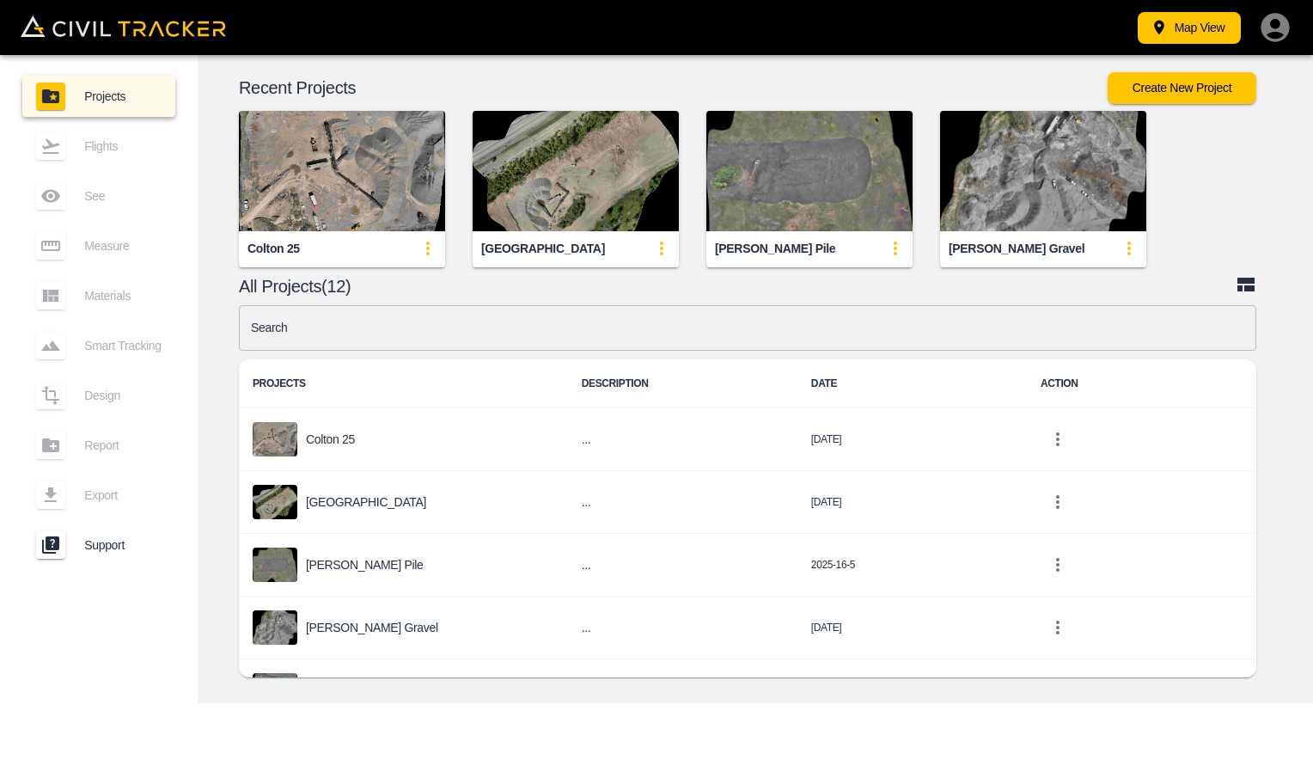
click at [364, 208] on img "button" at bounding box center [342, 171] width 206 height 120
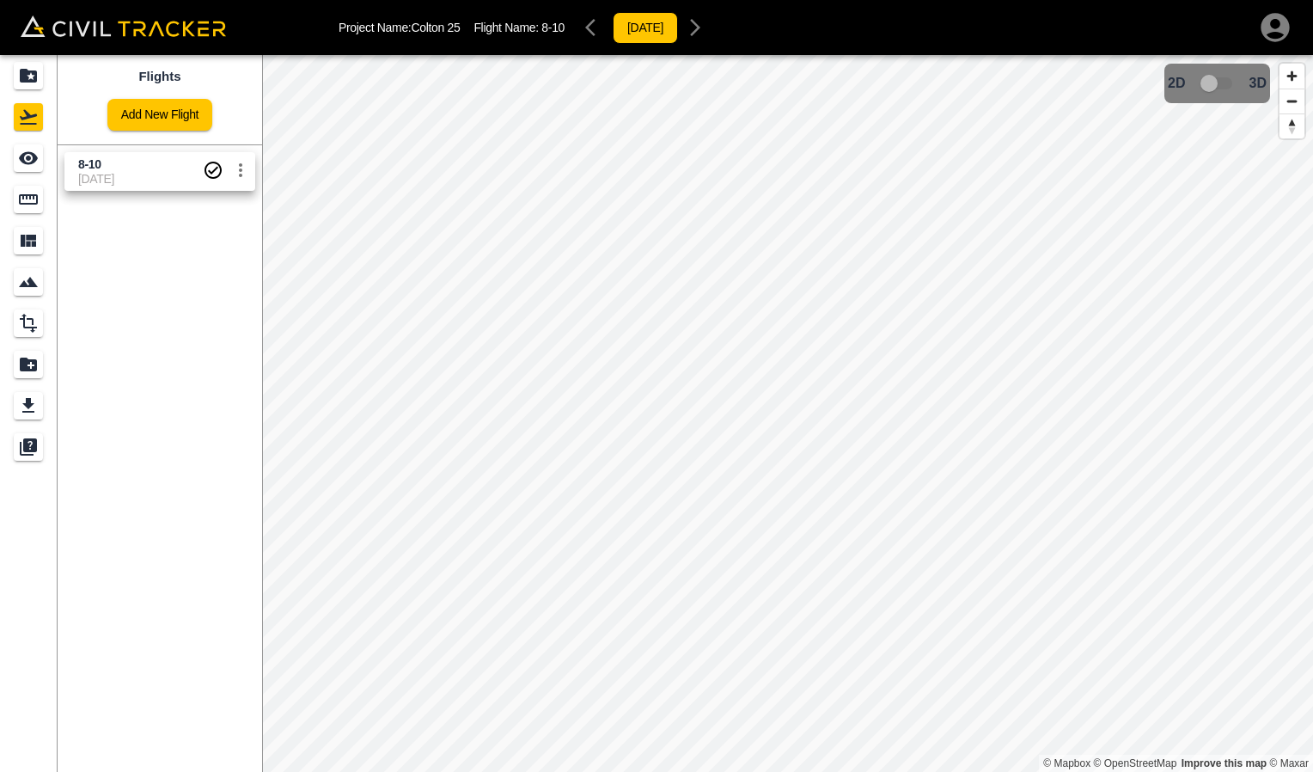
click at [111, 177] on span "[DATE]" at bounding box center [140, 179] width 125 height 14
click at [35, 205] on icon "Measure" at bounding box center [28, 199] width 21 height 21
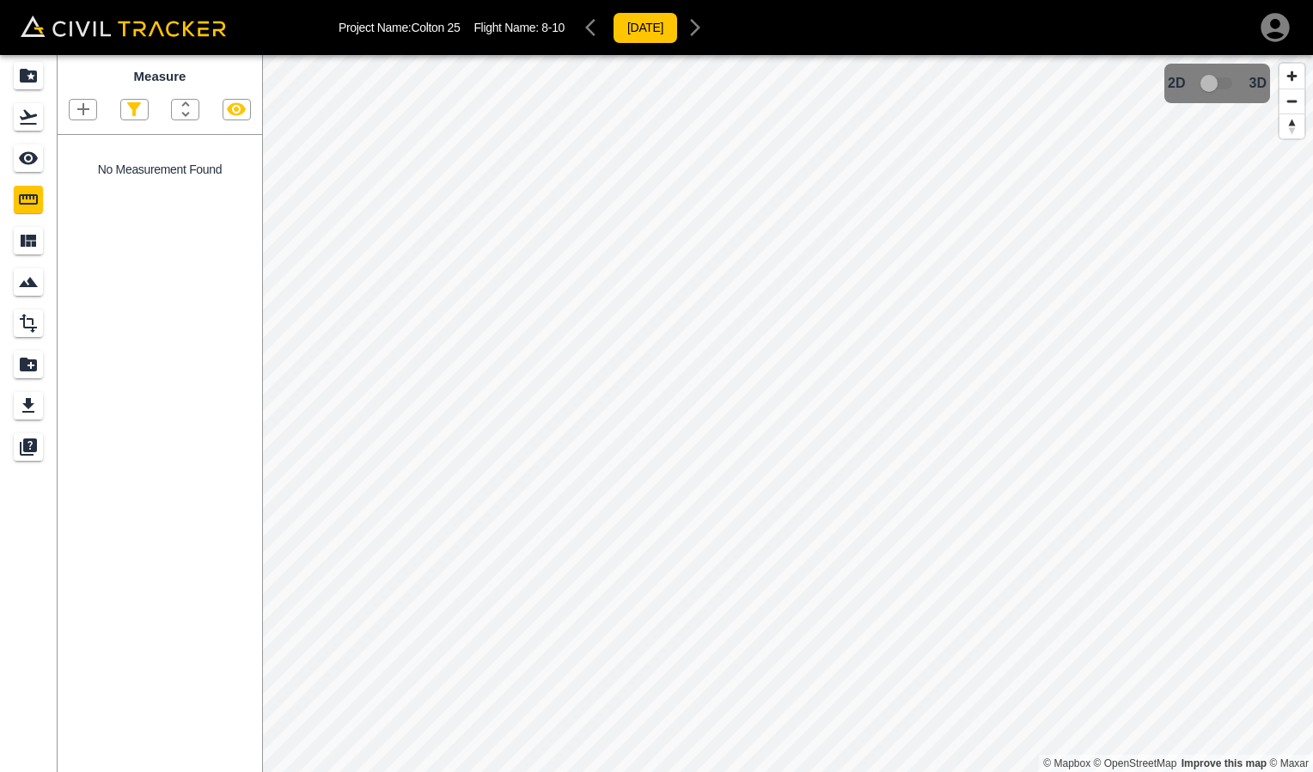
click at [85, 119] on icon "button" at bounding box center [83, 109] width 21 height 21
click at [82, 170] on p "Polyline" at bounding box center [82, 166] width 40 height 14
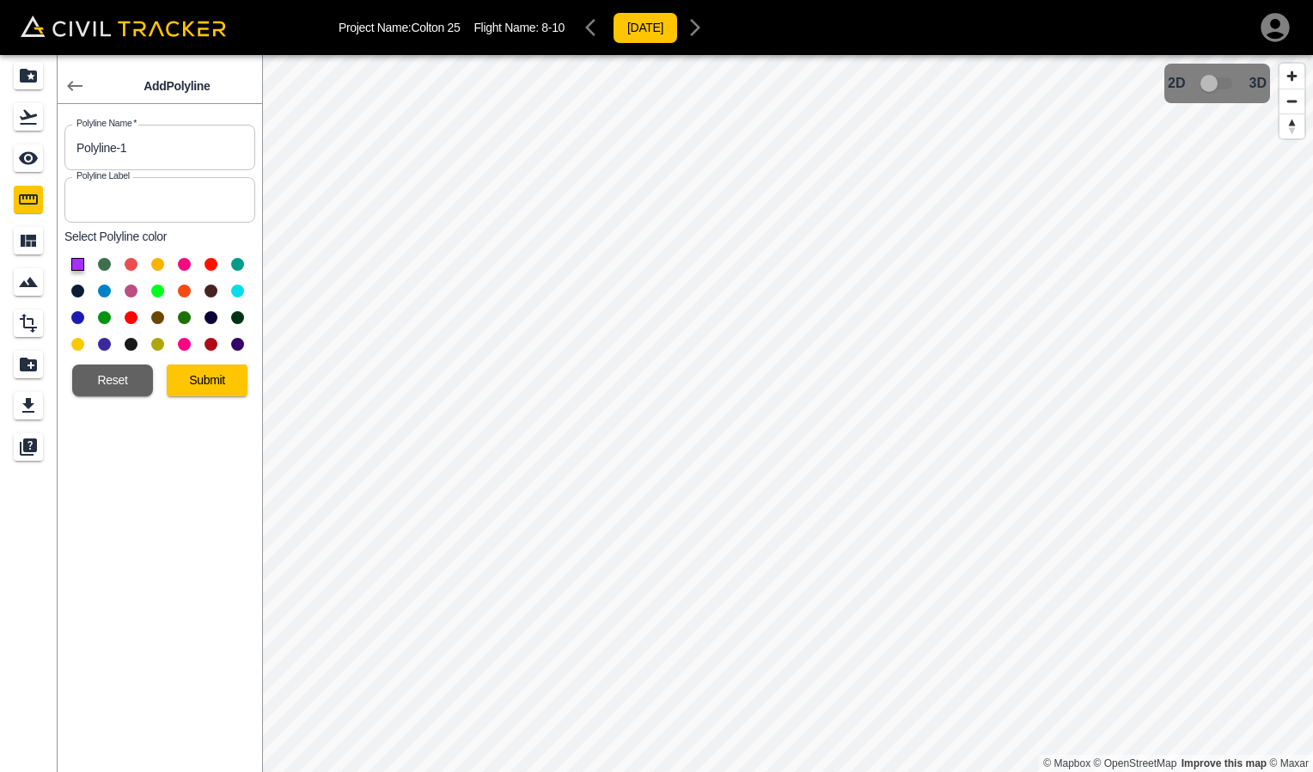
drag, startPoint x: 171, startPoint y: 156, endPoint x: 52, endPoint y: 146, distance: 119.0
click at [64, 156] on input "Polyline-1" at bounding box center [159, 148] width 191 height 46
type input "7/8 Road bas"
click at [95, 204] on input "text" at bounding box center [159, 200] width 191 height 46
type input "3"
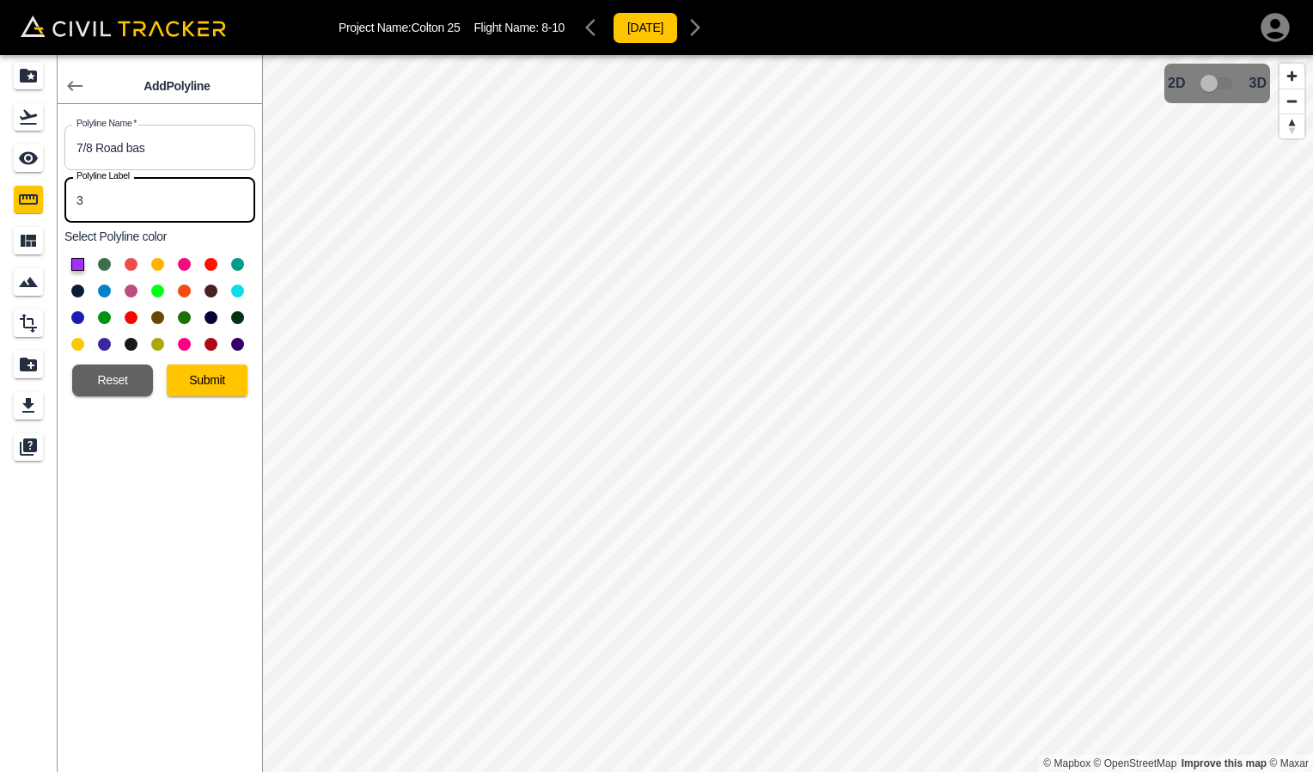
click at [67, 262] on div at bounding box center [159, 304] width 191 height 107
click at [155, 287] on button at bounding box center [157, 290] width 13 height 13
click at [228, 380] on button "Submit" at bounding box center [207, 380] width 81 height 32
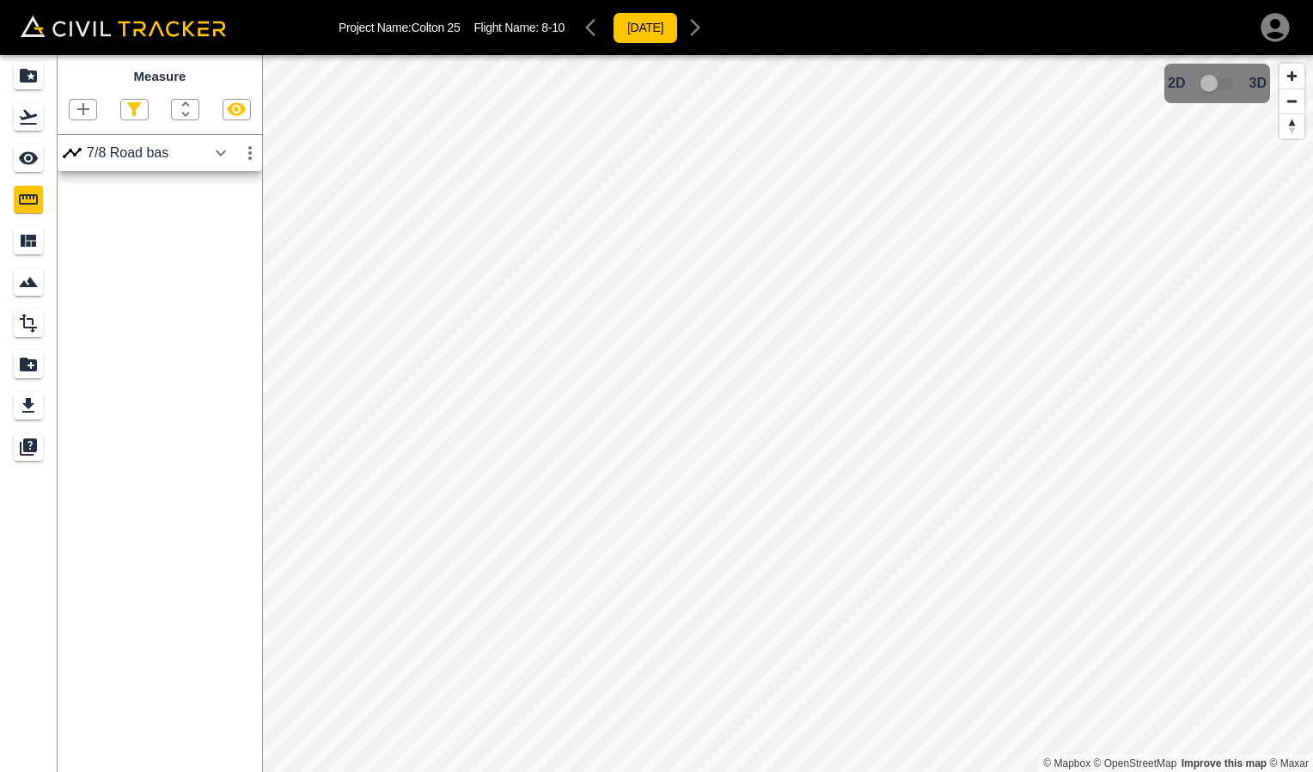
click at [175, 163] on div "7/8 Road bas" at bounding box center [160, 153] width 205 height 36
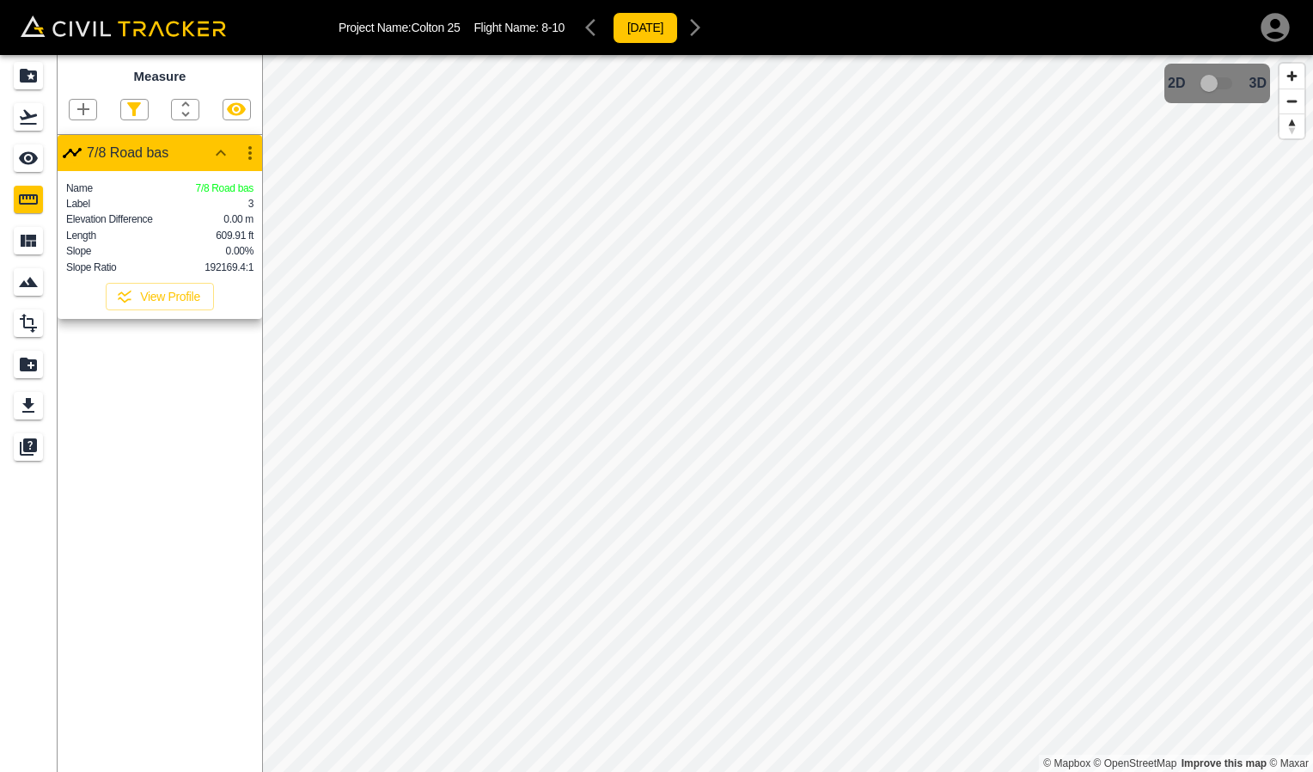
click at [68, 106] on div at bounding box center [160, 109] width 205 height 21
click at [76, 111] on icon "button" at bounding box center [83, 109] width 21 height 21
click at [62, 196] on p "Polygon" at bounding box center [82, 192] width 41 height 14
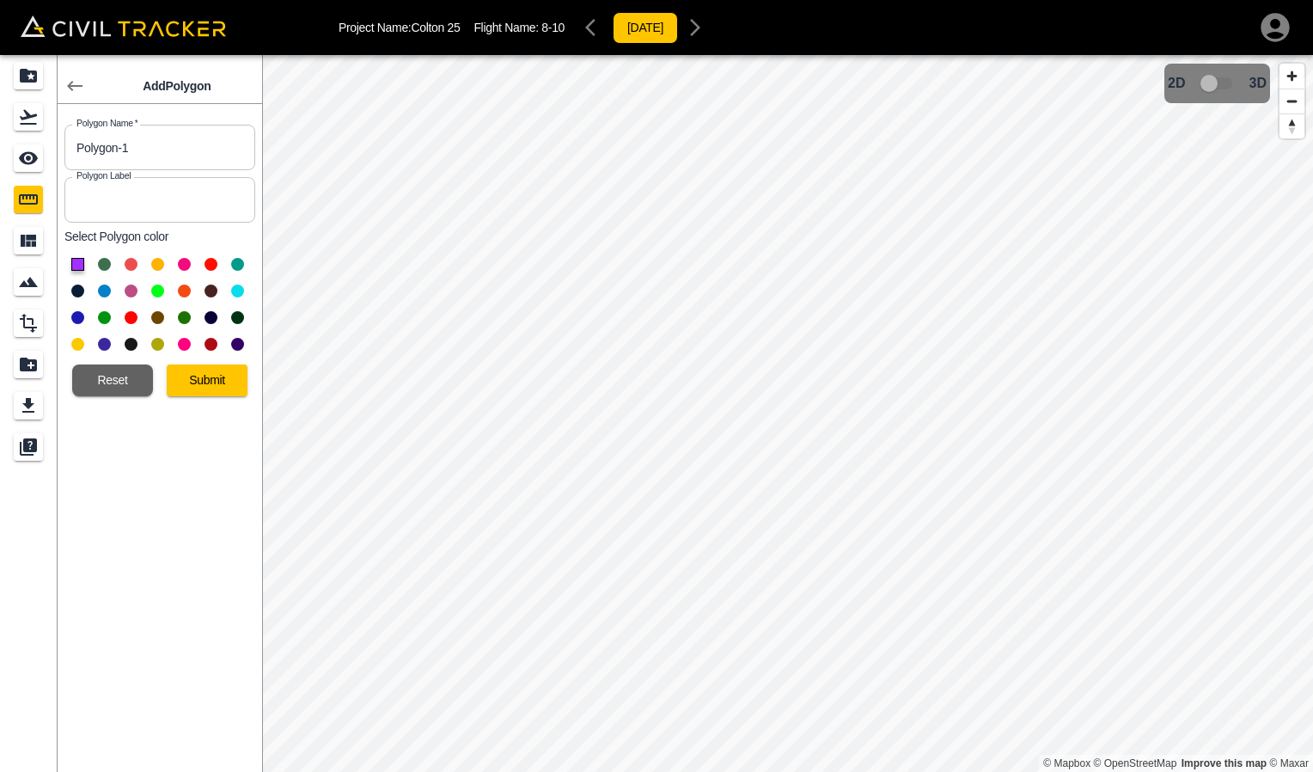
drag, startPoint x: 163, startPoint y: 145, endPoint x: 0, endPoint y: 119, distance: 165.3
click at [0, 125] on html "Project Name: [PERSON_NAME] 25 Flight Name: 8-10 [DATE] Add Polygon Polygon Nam…" at bounding box center [656, 386] width 1313 height 772
type input "7/8 Road base"
drag, startPoint x: 114, startPoint y: 195, endPoint x: 114, endPoint y: 211, distance: 15.5
click at [114, 195] on input "text" at bounding box center [159, 200] width 191 height 46
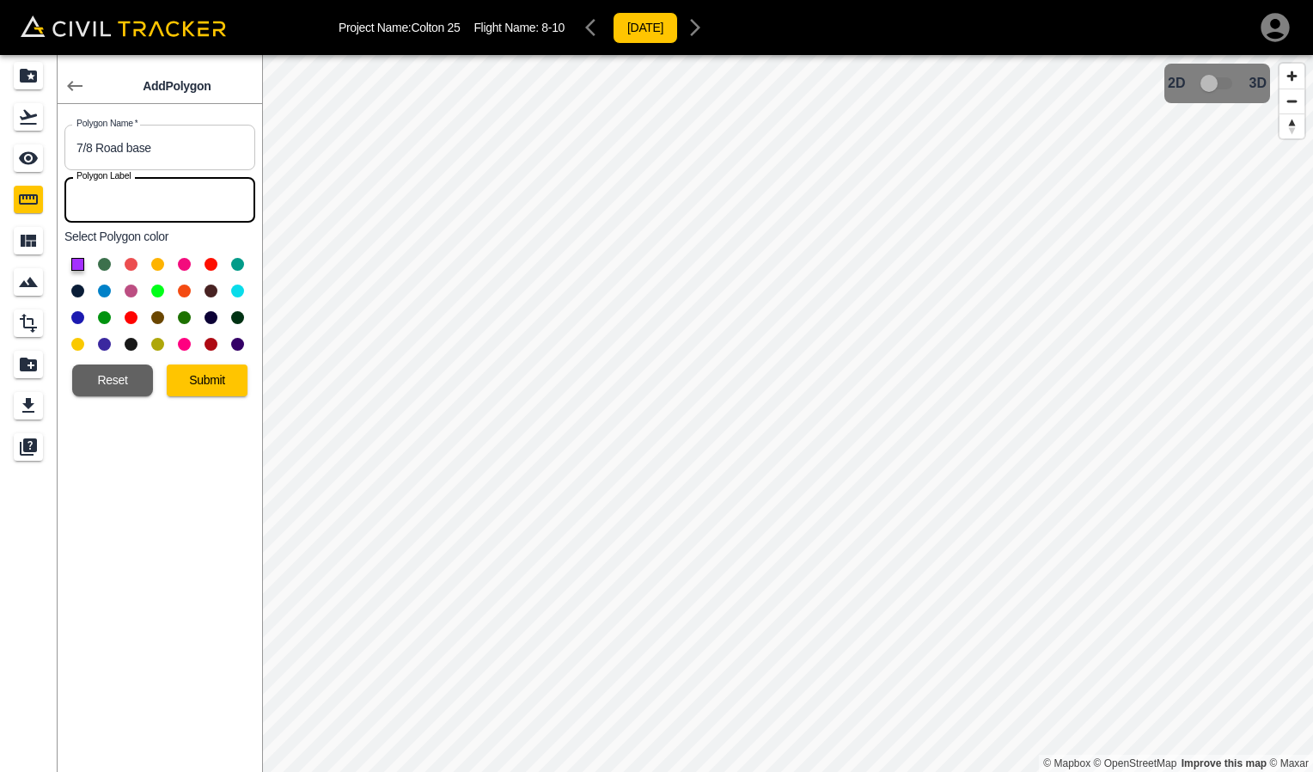
click at [91, 198] on input "text" at bounding box center [159, 200] width 191 height 46
type input "7/8"
click at [186, 446] on div "Add Polygon Polygon Name   * 7/8 Road base Polygon Name * Polygon Label 7/8 Pol…" at bounding box center [160, 413] width 205 height 717
click at [160, 289] on button at bounding box center [157, 290] width 13 height 13
click at [226, 382] on button "Submit" at bounding box center [207, 380] width 81 height 32
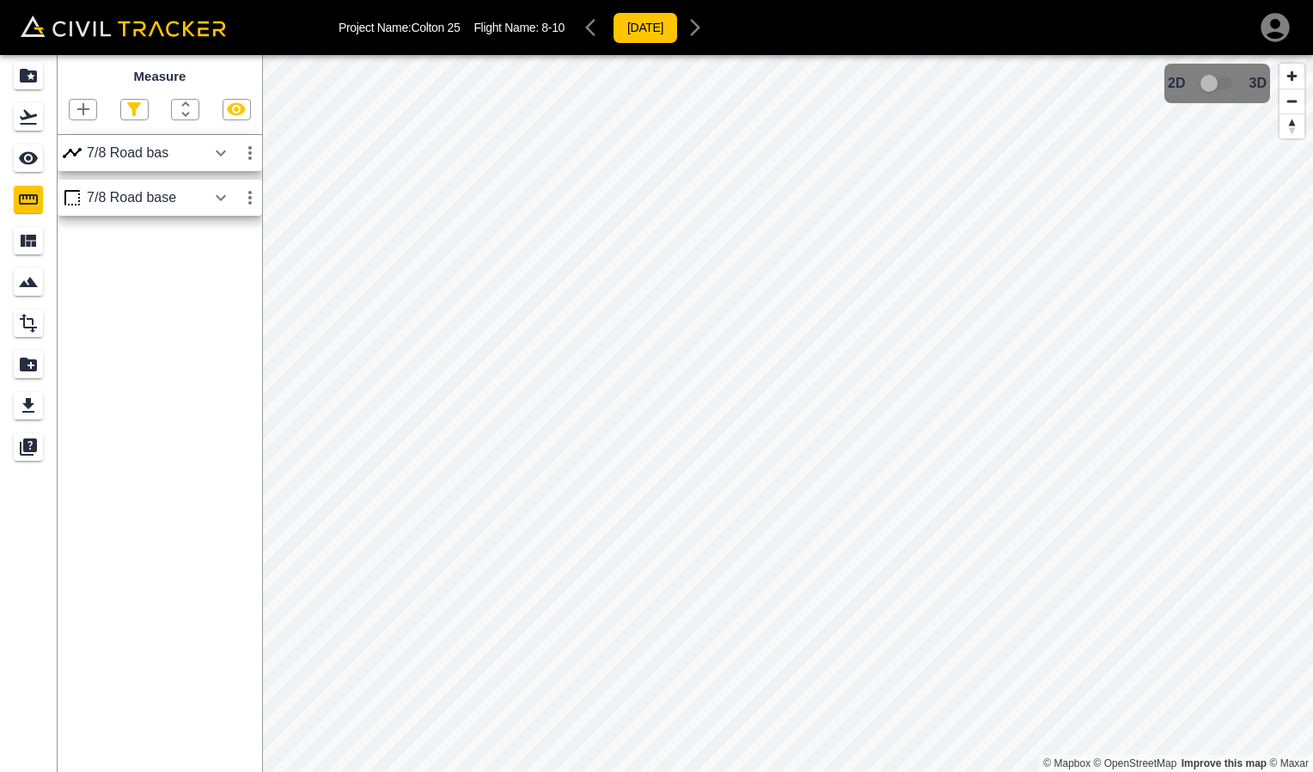
click at [155, 198] on div "7/8 Road base" at bounding box center [146, 197] width 119 height 15
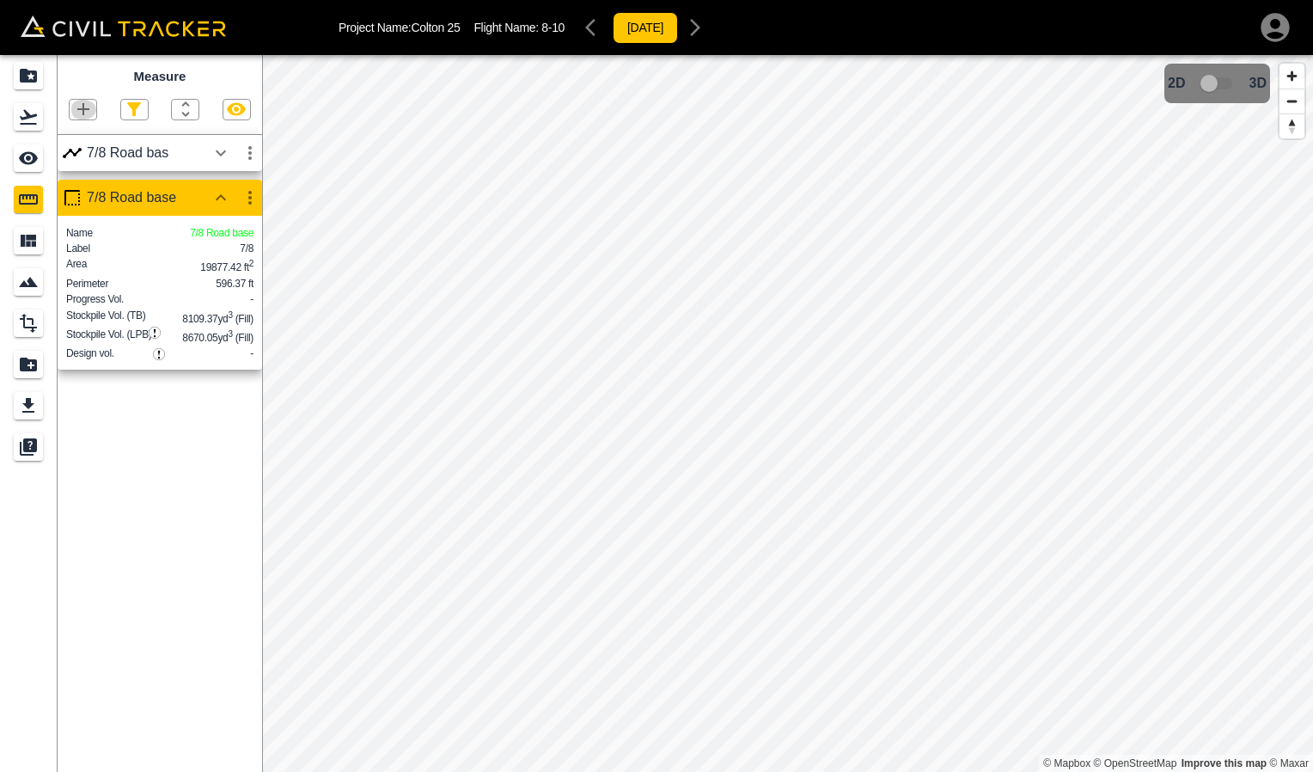
click at [84, 114] on icon "button" at bounding box center [83, 109] width 21 height 21
click at [95, 198] on p "Polygon" at bounding box center [82, 192] width 41 height 14
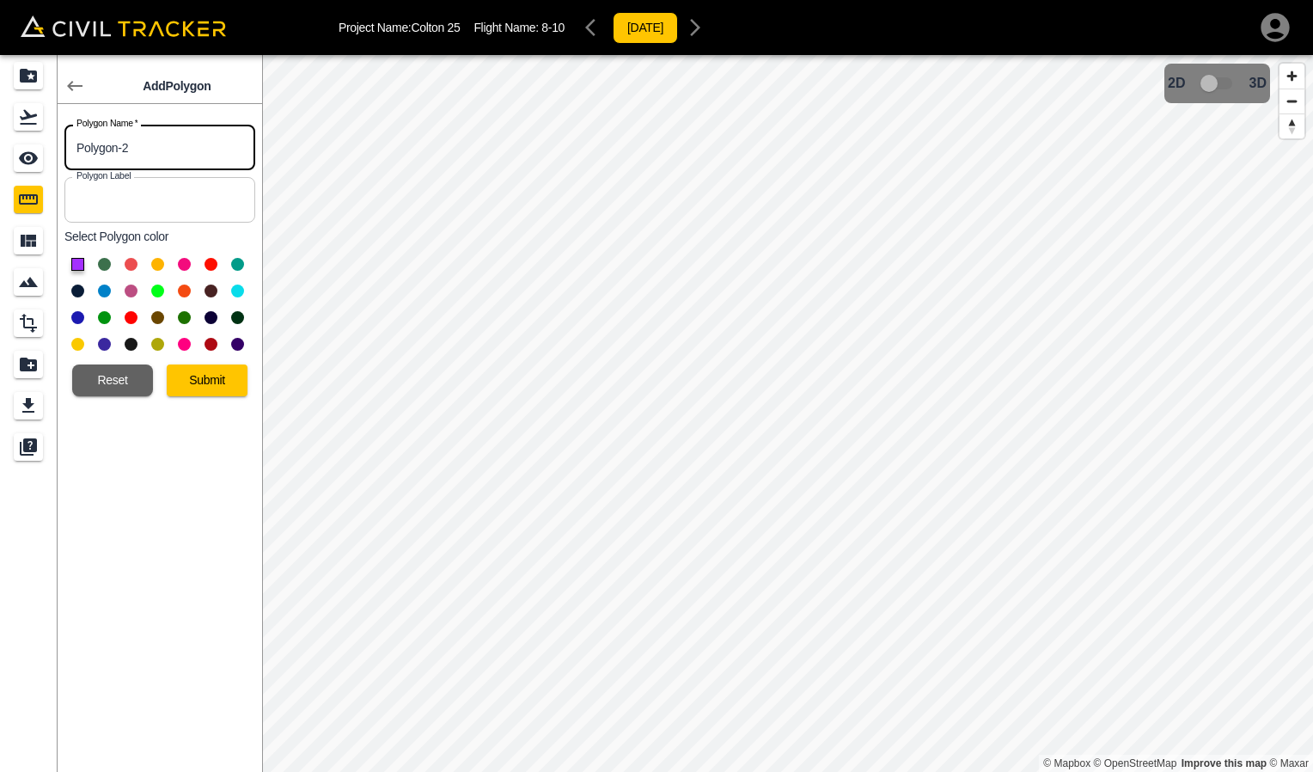
drag, startPoint x: 117, startPoint y: 161, endPoint x: 51, endPoint y: 144, distance: 68.2
click at [60, 155] on div "Polygon Name   * Polygon-2 Polygon Name *" at bounding box center [157, 144] width 198 height 52
type input "3/4 chips"
click at [183, 266] on button at bounding box center [184, 264] width 13 height 13
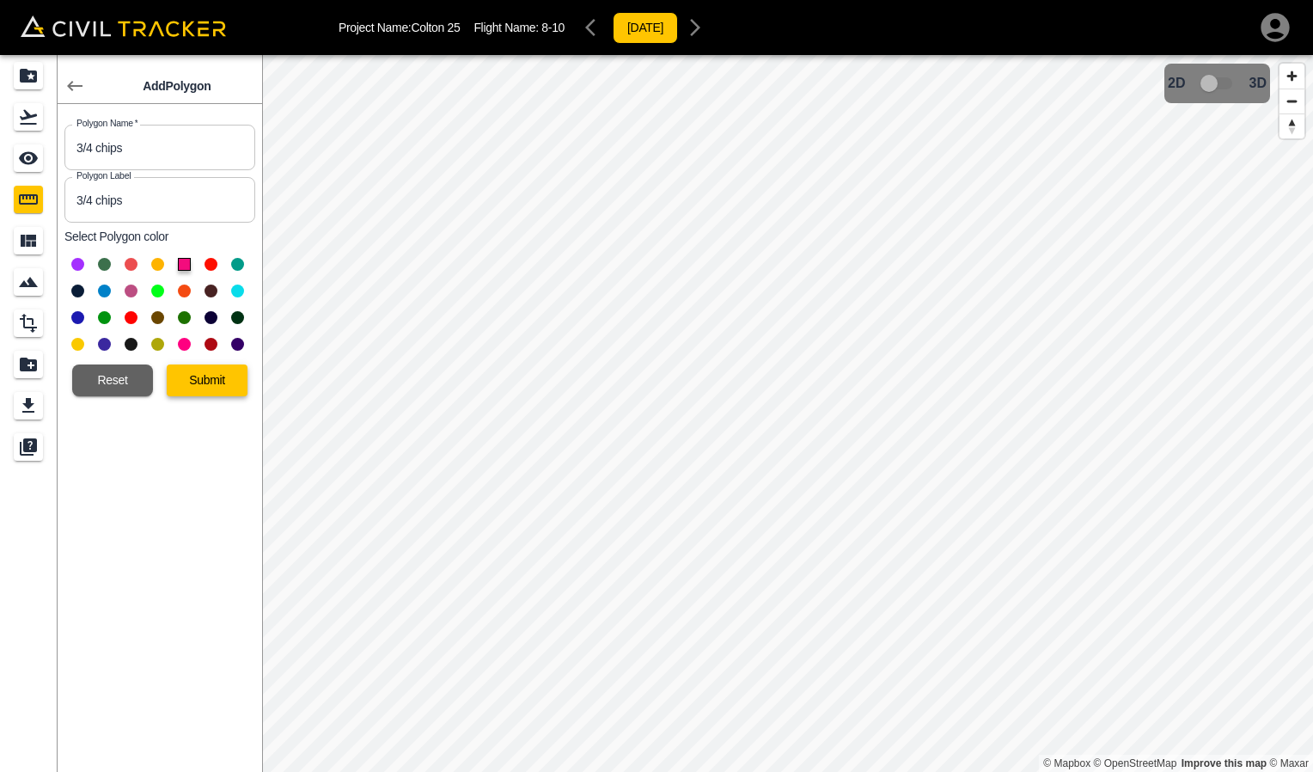
click at [209, 372] on button "Submit" at bounding box center [207, 380] width 81 height 32
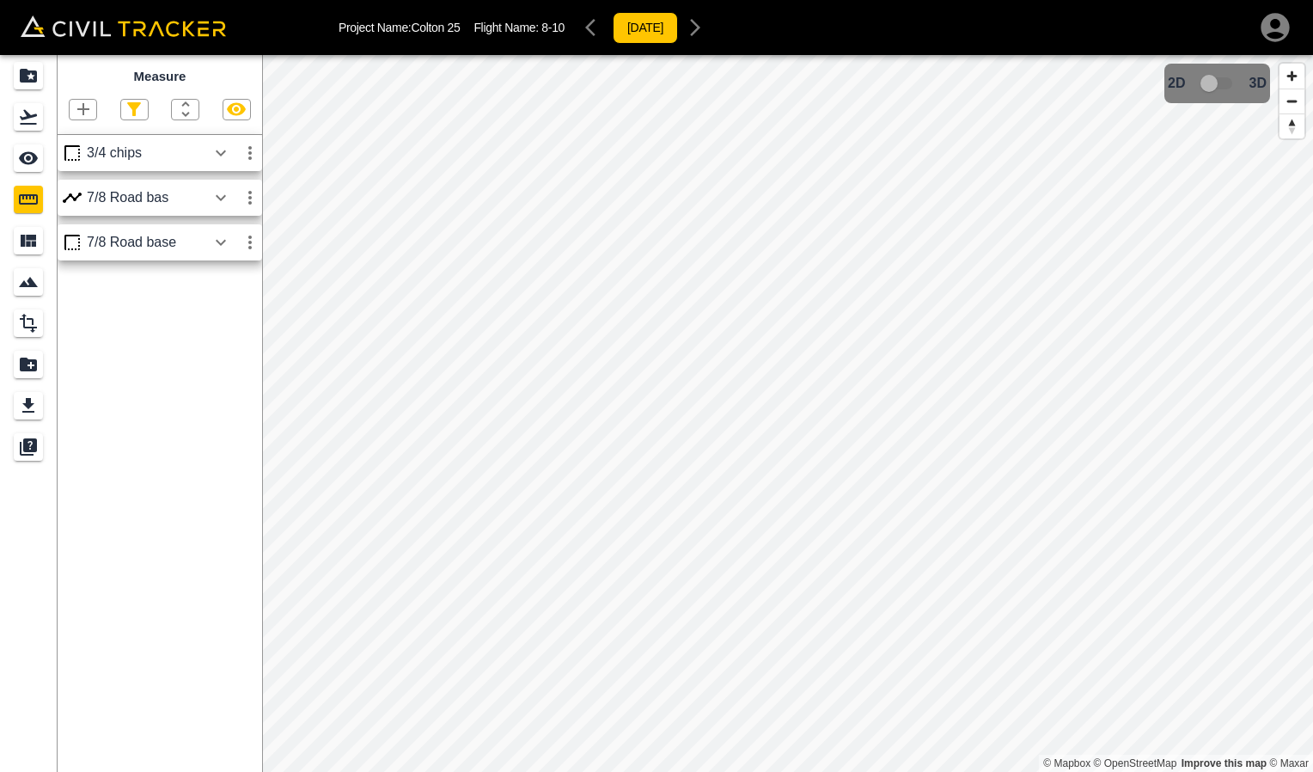
click at [103, 161] on div "3/4 chips" at bounding box center [146, 152] width 119 height 15
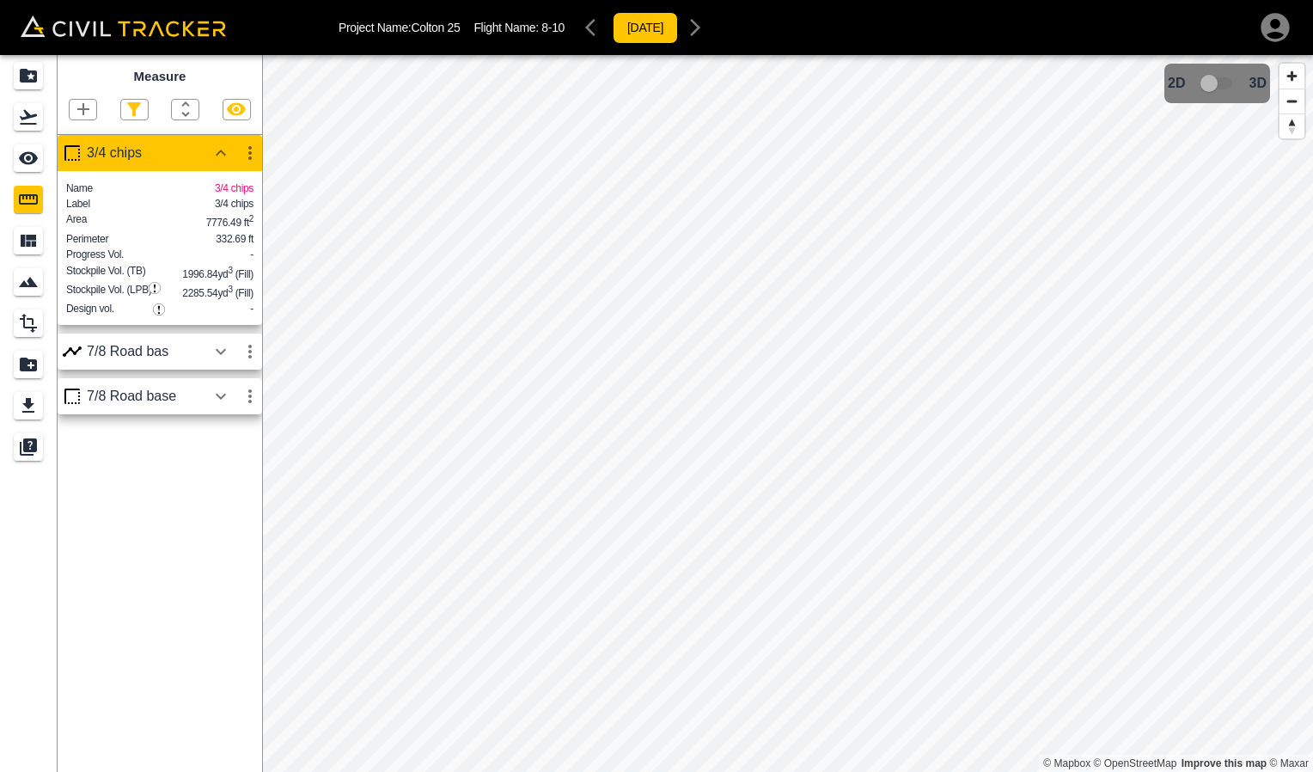
click at [135, 414] on div "7/8 Road base" at bounding box center [160, 396] width 205 height 36
